Goal: Check status: Check status

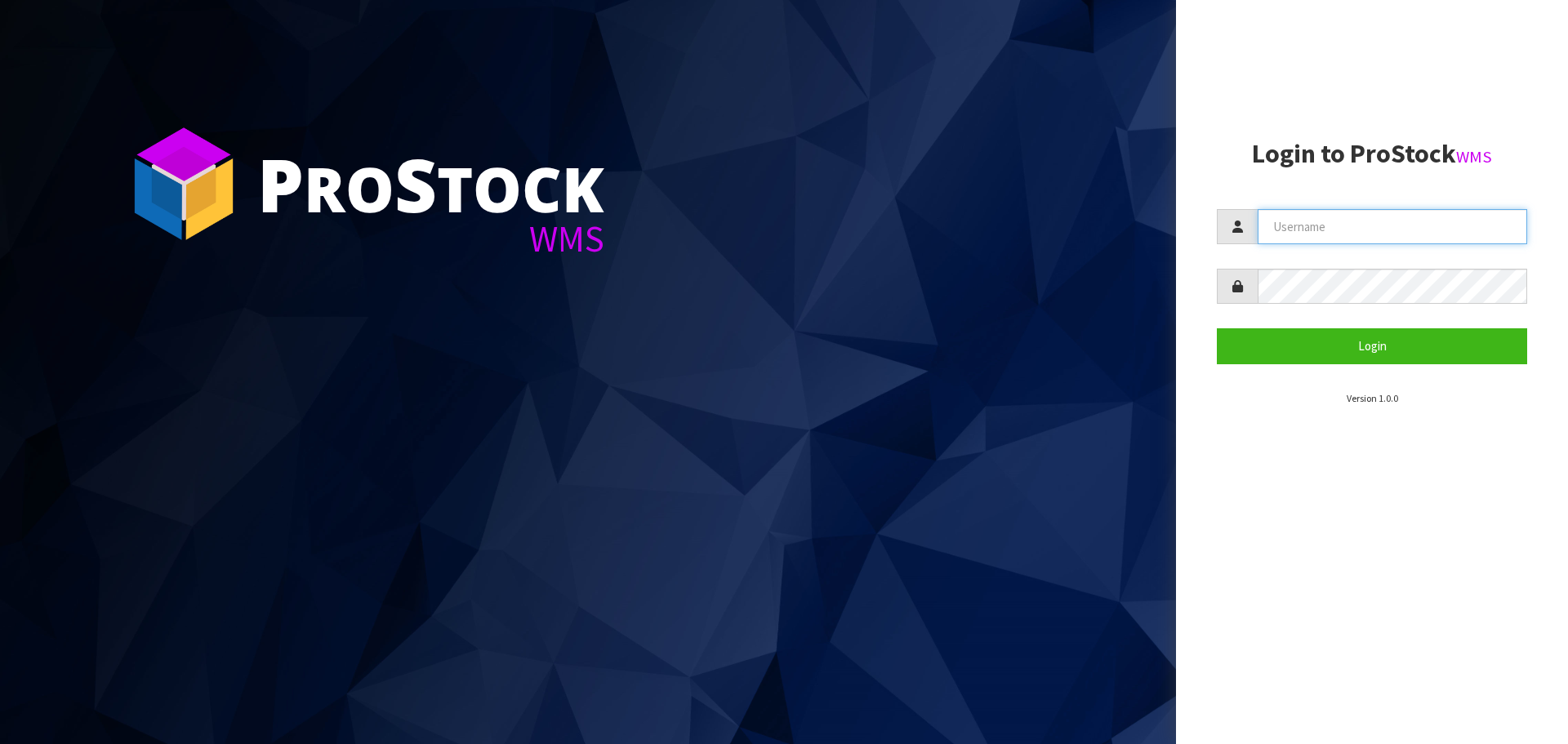
click at [1351, 233] on input "text" at bounding box center [1393, 226] width 270 height 35
type input "[EMAIL_ADDRESS][DOMAIN_NAME]"
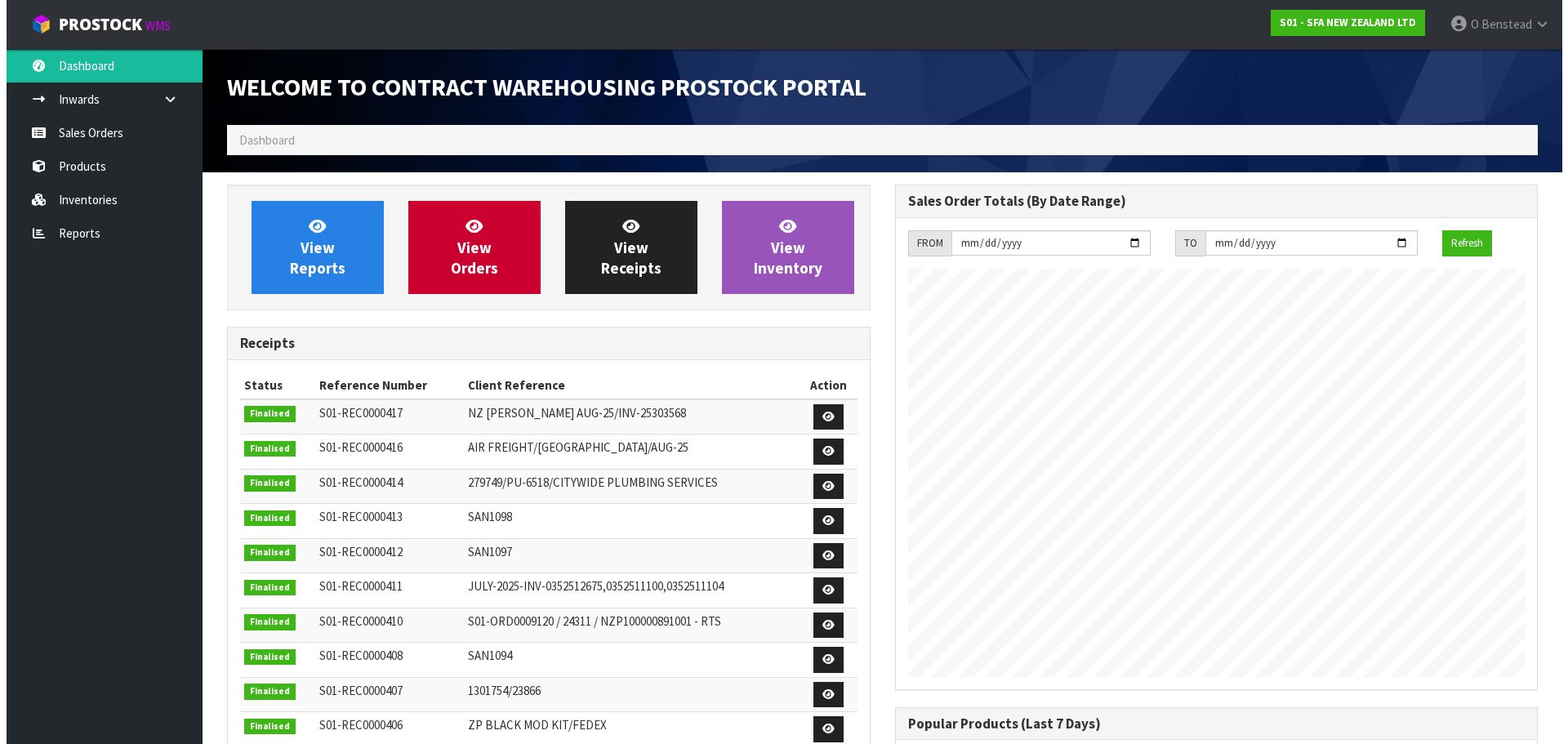
scroll to position [905, 667]
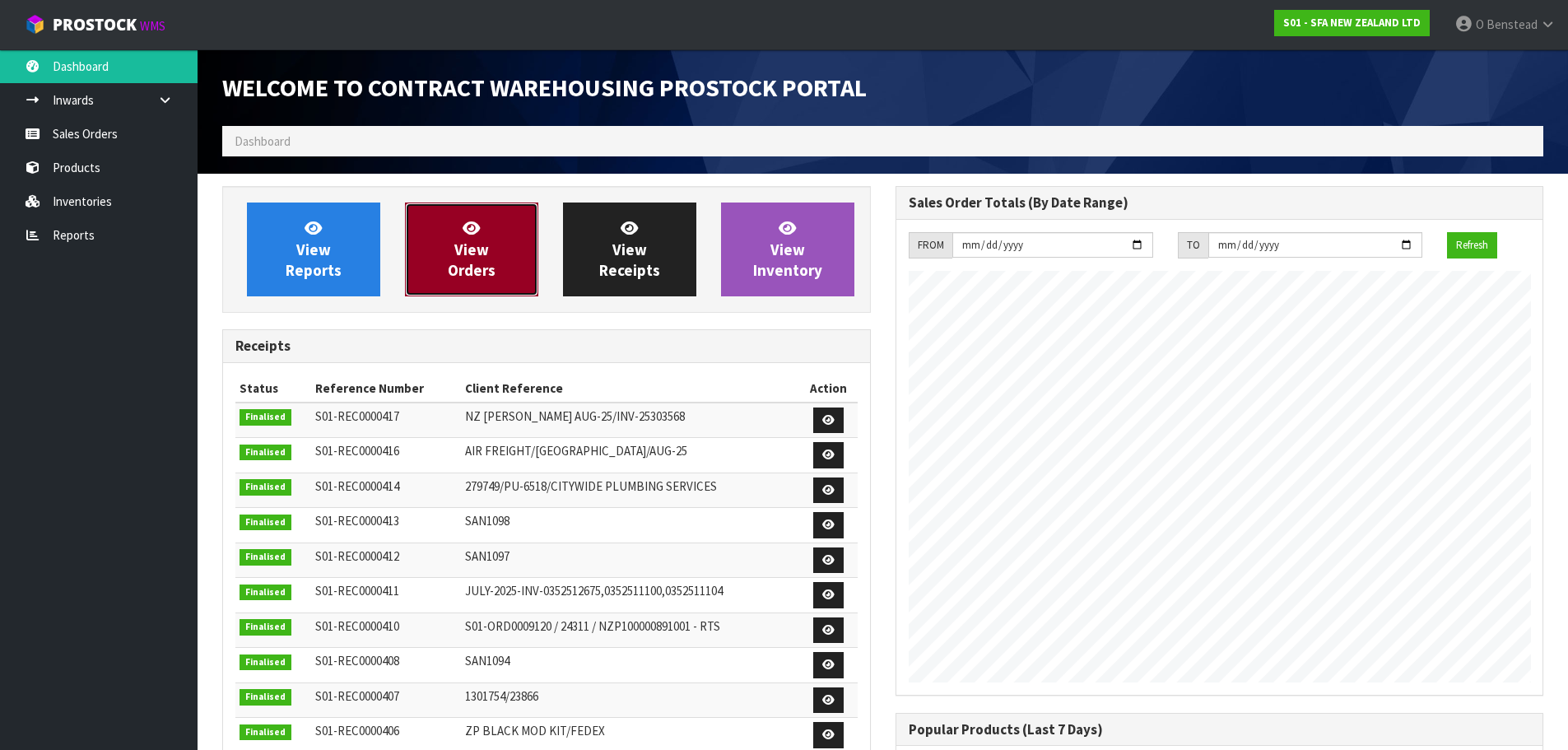
click at [433, 230] on link "View Orders" at bounding box center [471, 248] width 133 height 94
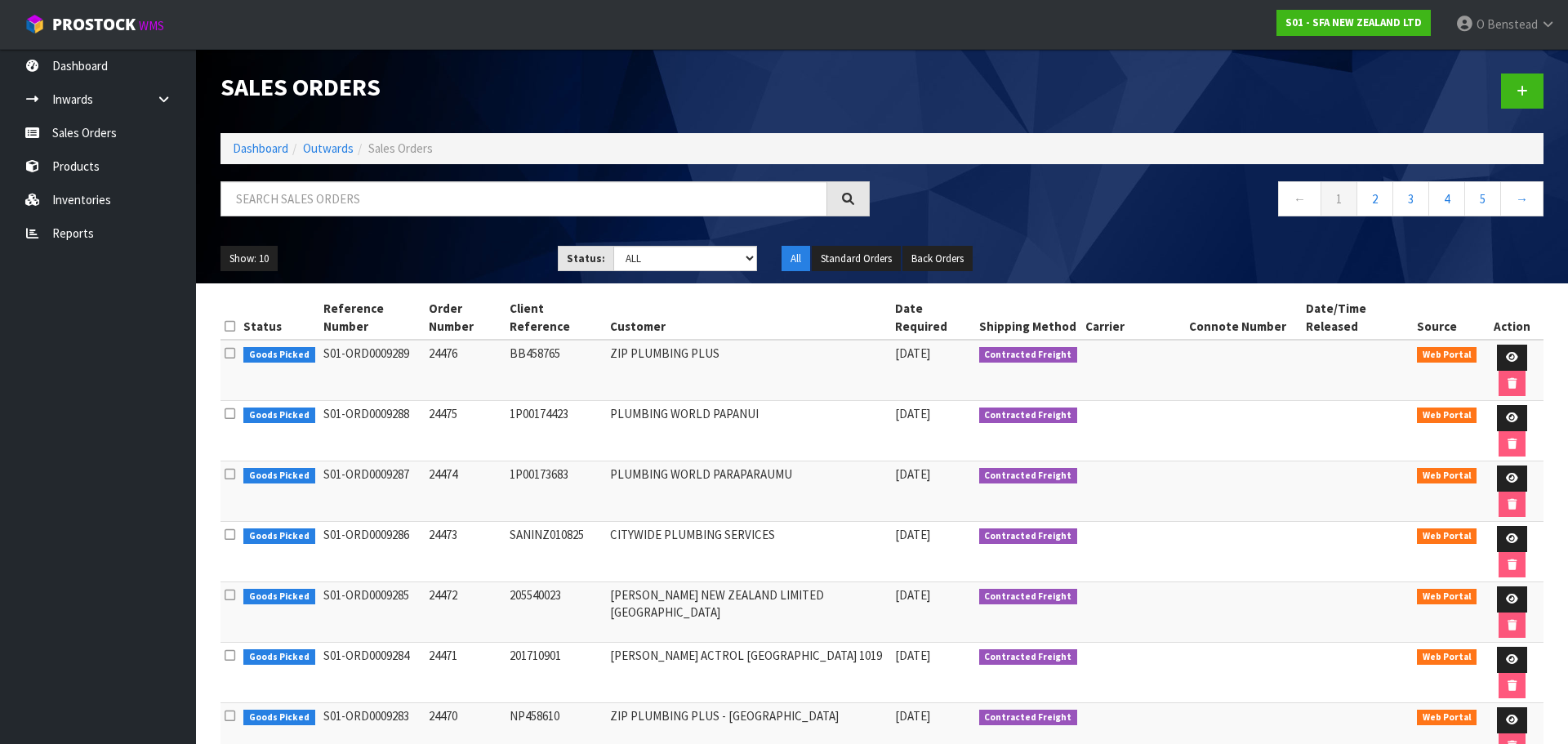
drag, startPoint x: 1244, startPoint y: 574, endPoint x: 1230, endPoint y: 575, distance: 14.0
